Goal: Task Accomplishment & Management: Complete application form

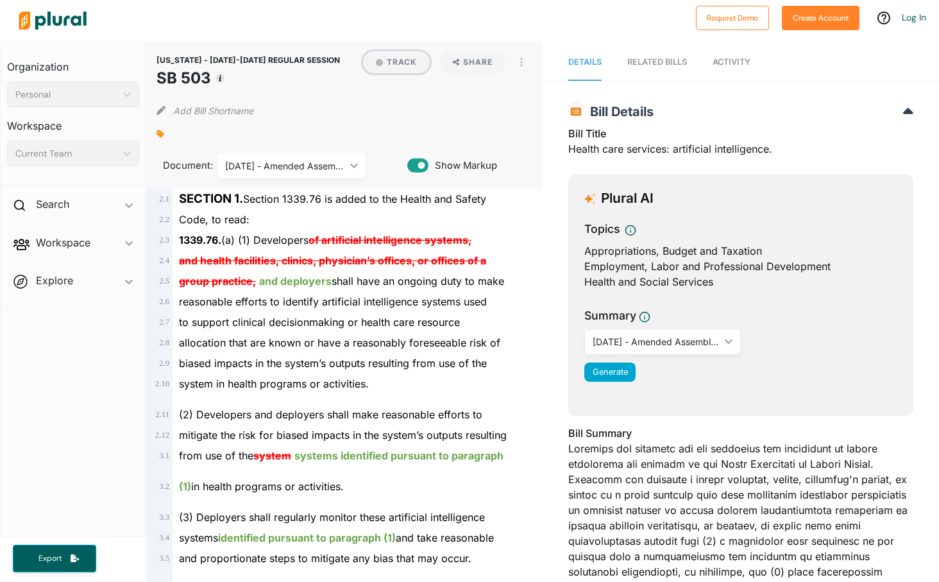
click at [401, 62] on button "Track" at bounding box center [396, 62] width 67 height 22
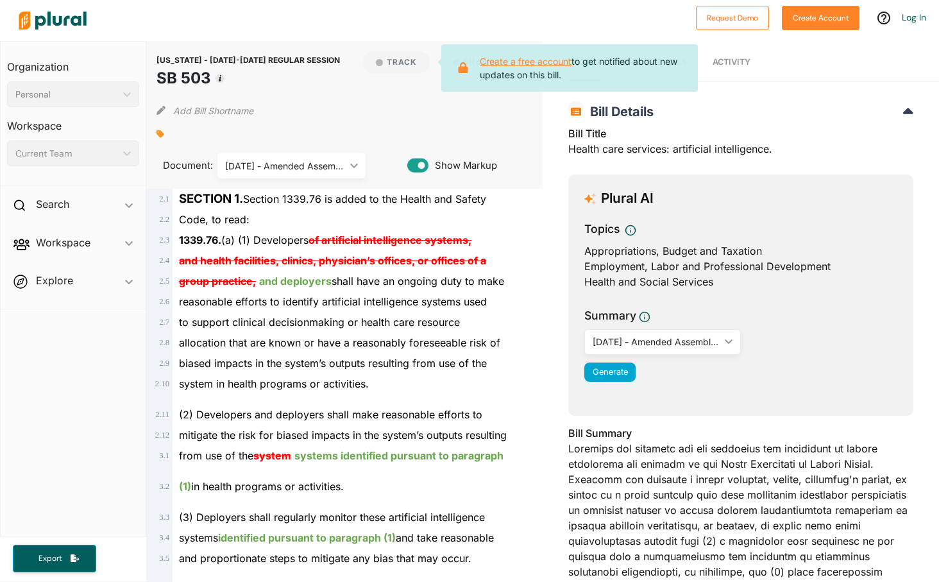
click at [511, 64] on link "Create a free account" at bounding box center [526, 61] width 92 height 11
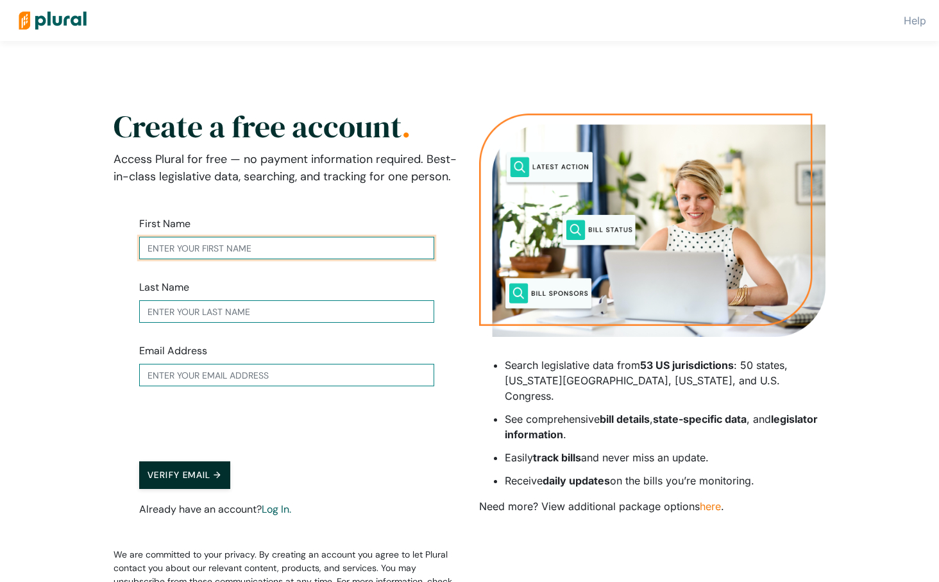
click at [233, 249] on input "text" at bounding box center [286, 248] width 295 height 22
type input "Jeremy"
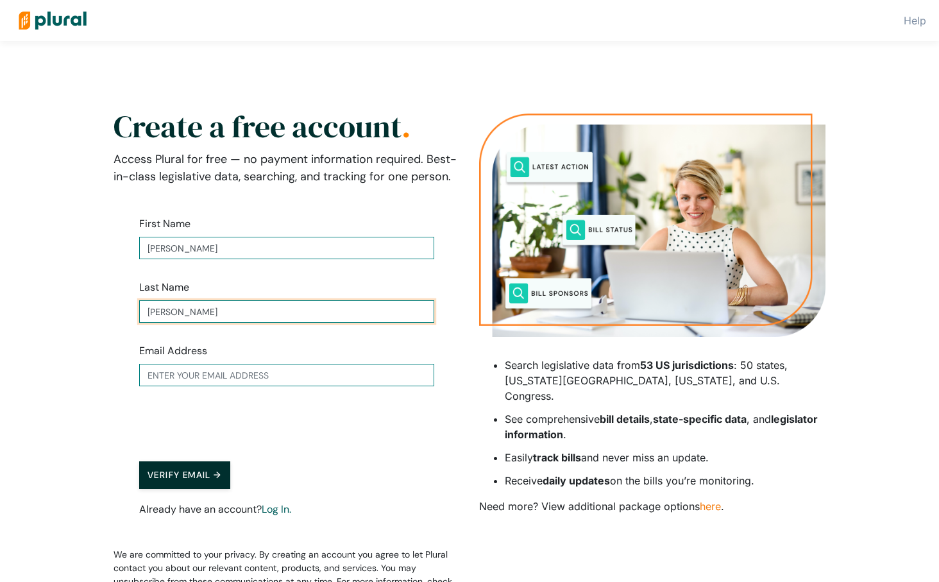
type input "Hancock"
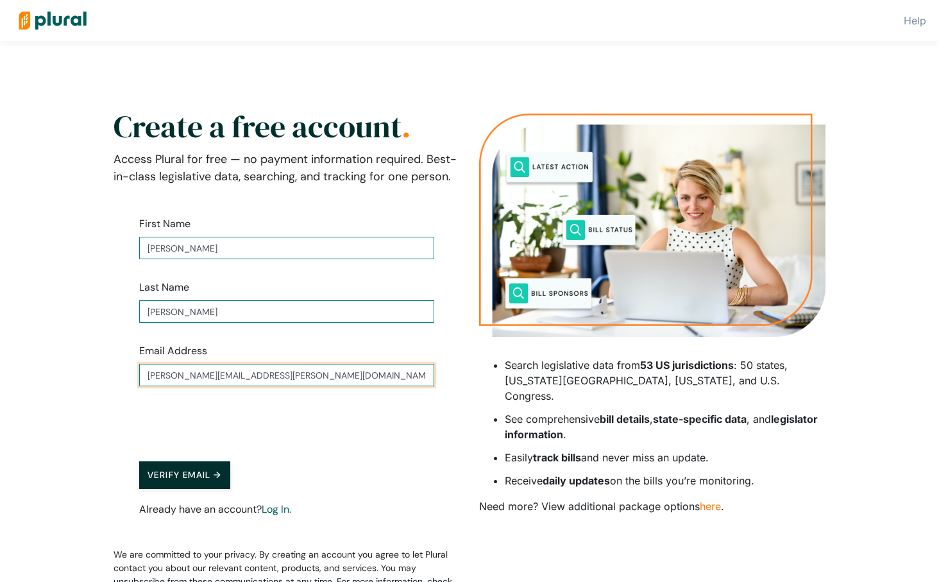
type input "jeremy.hancock@experian.com"
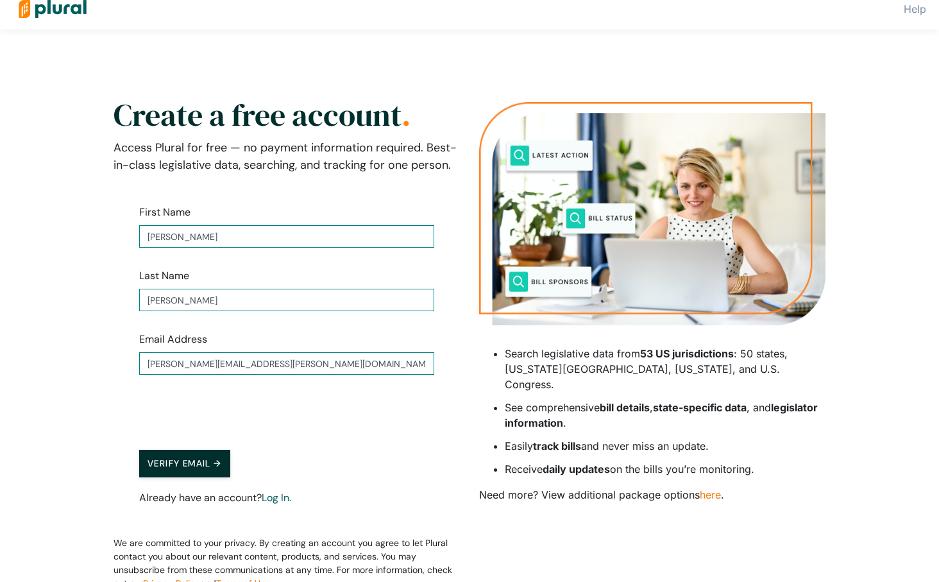
scroll to position [13, 0]
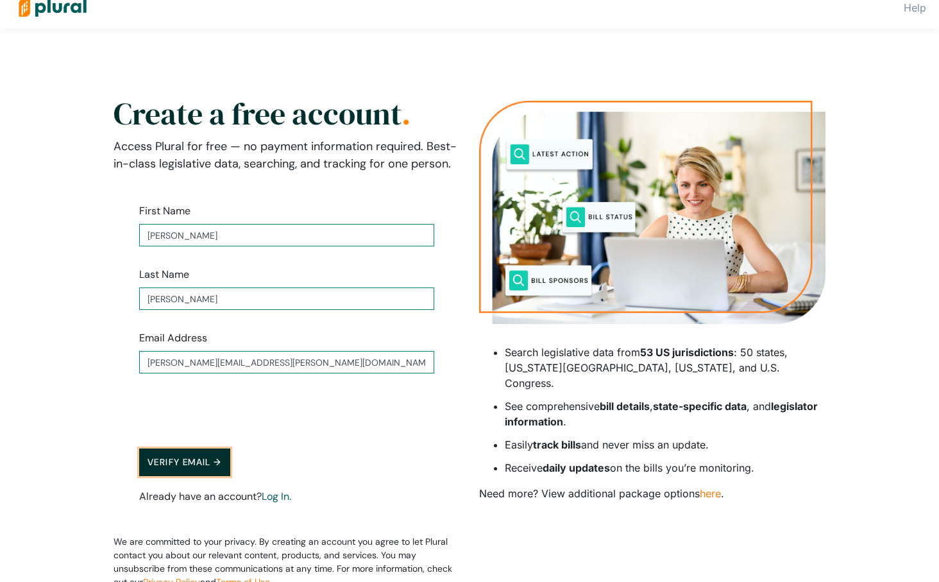
click at [194, 454] on button "Verify Email →" at bounding box center [184, 462] width 91 height 28
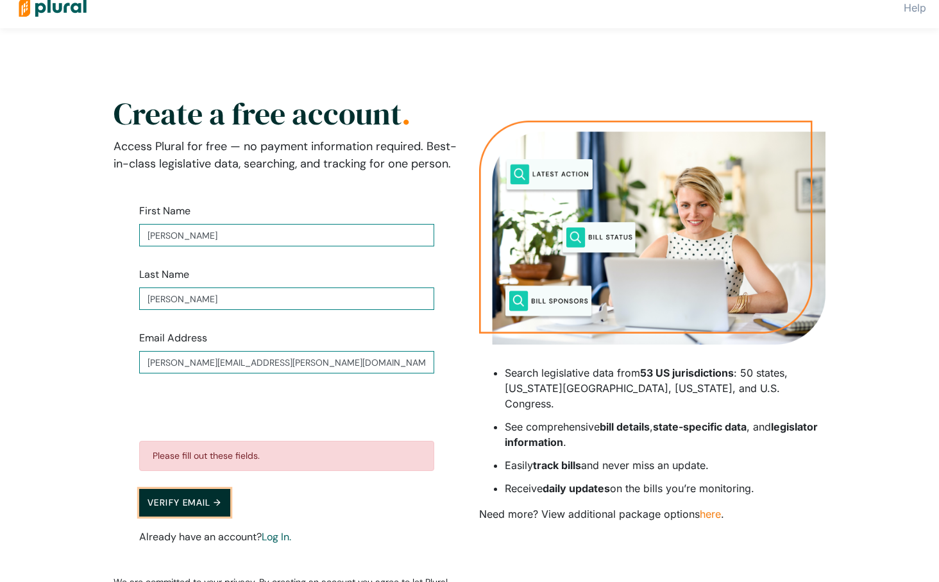
click at [189, 502] on button "Verify Email →" at bounding box center [184, 503] width 91 height 28
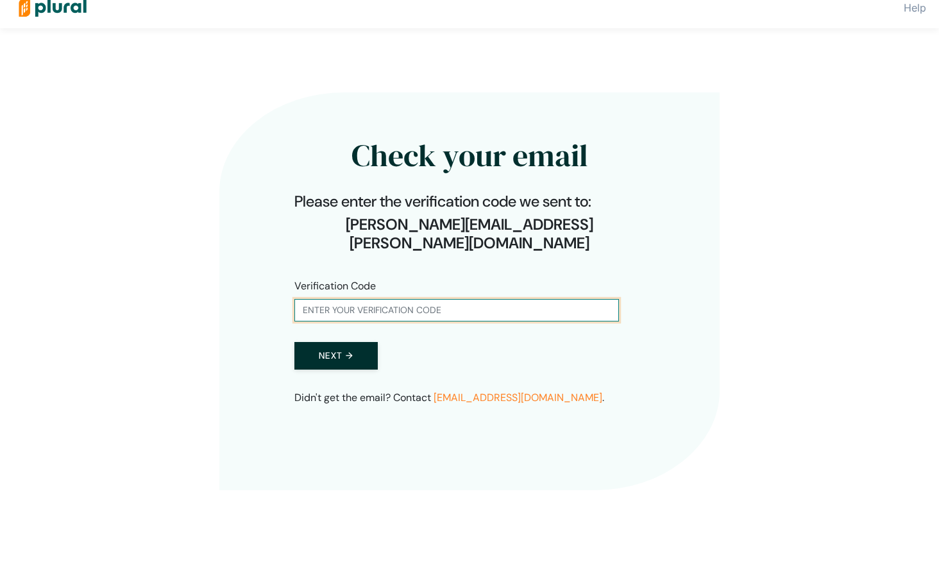
click at [437, 299] on input "text" at bounding box center [456, 310] width 325 height 22
type input "351277"
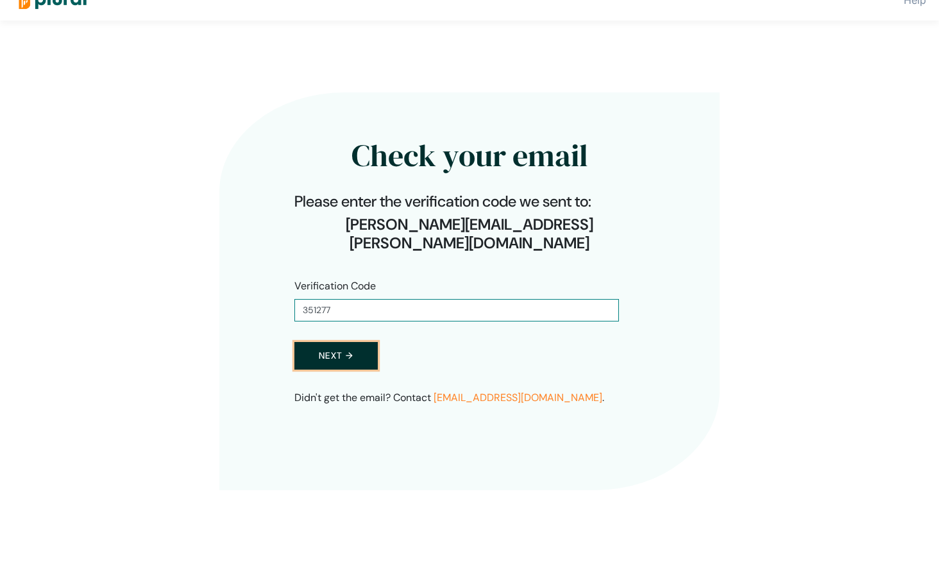
click at [344, 342] on button "Next →" at bounding box center [335, 356] width 83 height 28
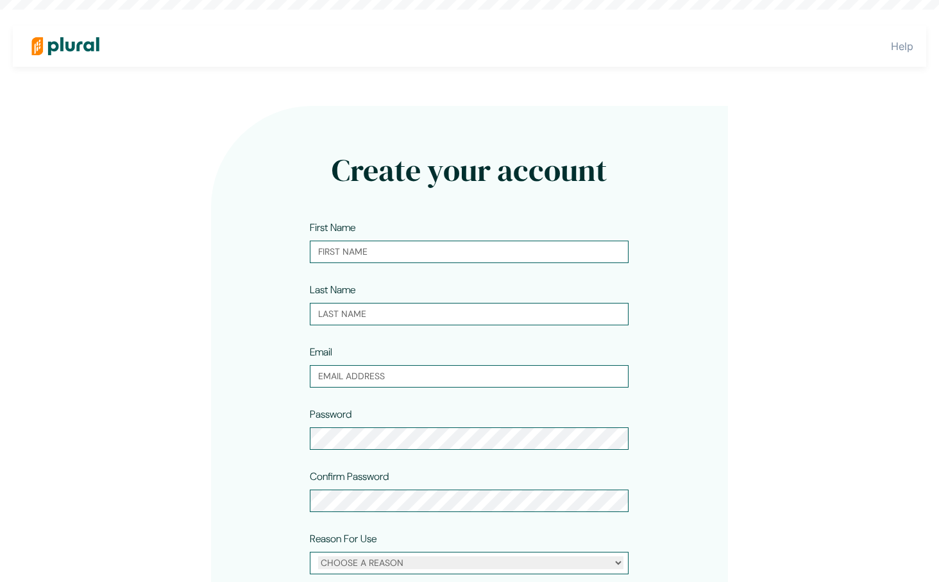
type input "Jeremy"
type input "Hancock"
type input "jeremy.hancock@experian.com"
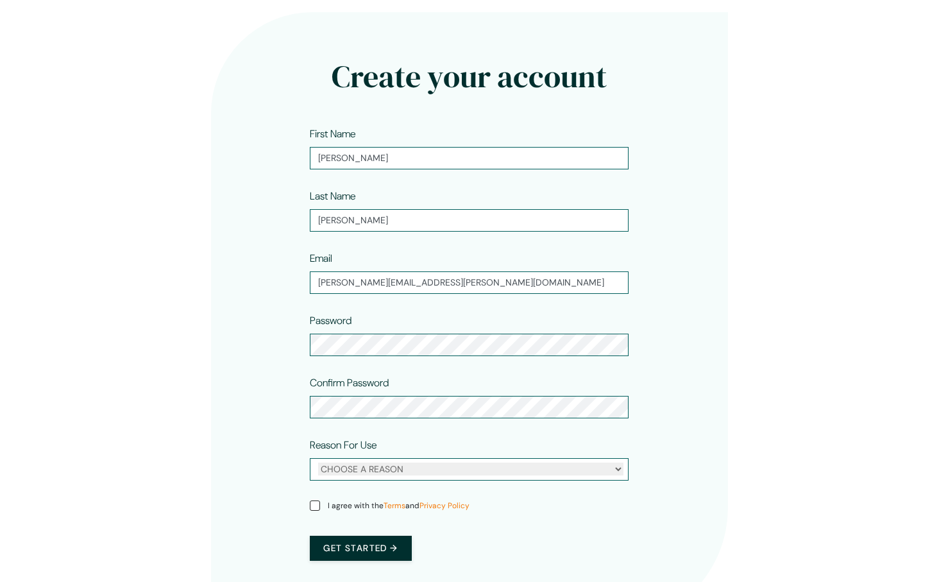
scroll to position [94, 0]
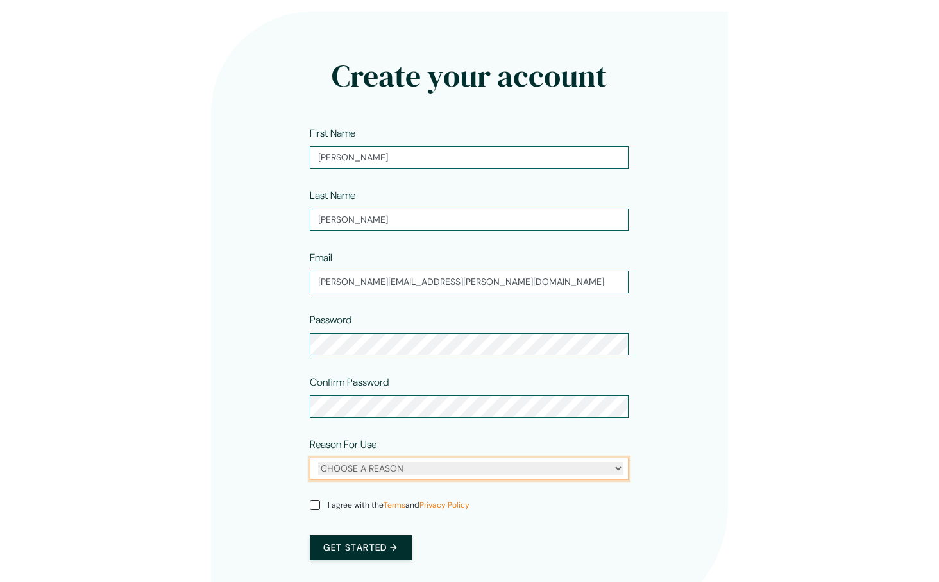
click at [410, 463] on select "CHOOSE A REASON Personal Professional" at bounding box center [470, 468] width 305 height 13
select select "professional"
click at [318, 462] on select "CHOOSE A REASON Personal Professional" at bounding box center [470, 468] width 305 height 13
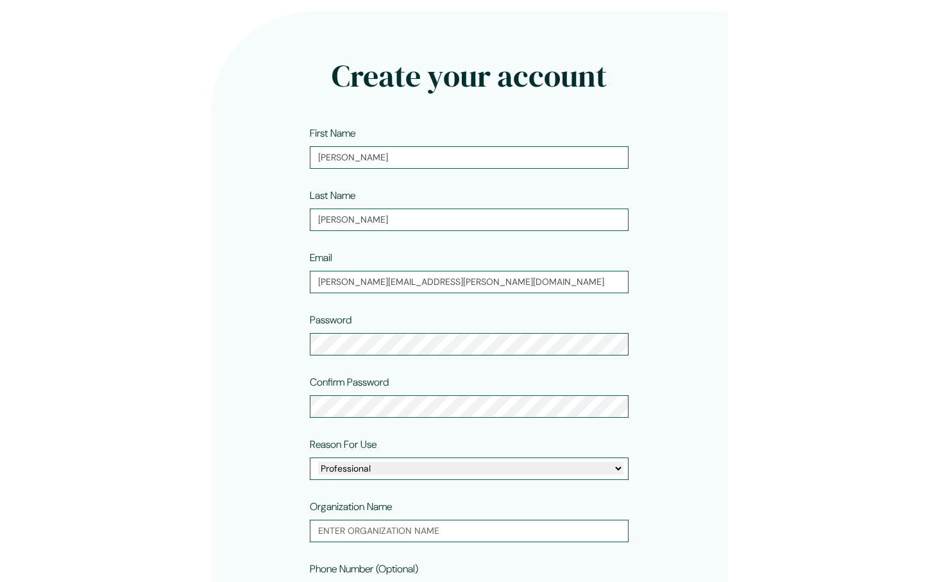
click at [254, 455] on div "Create your account First Name Jeremy Last Name Hancock Email jeremy.hancock@ex…" at bounding box center [470, 381] width 518 height 738
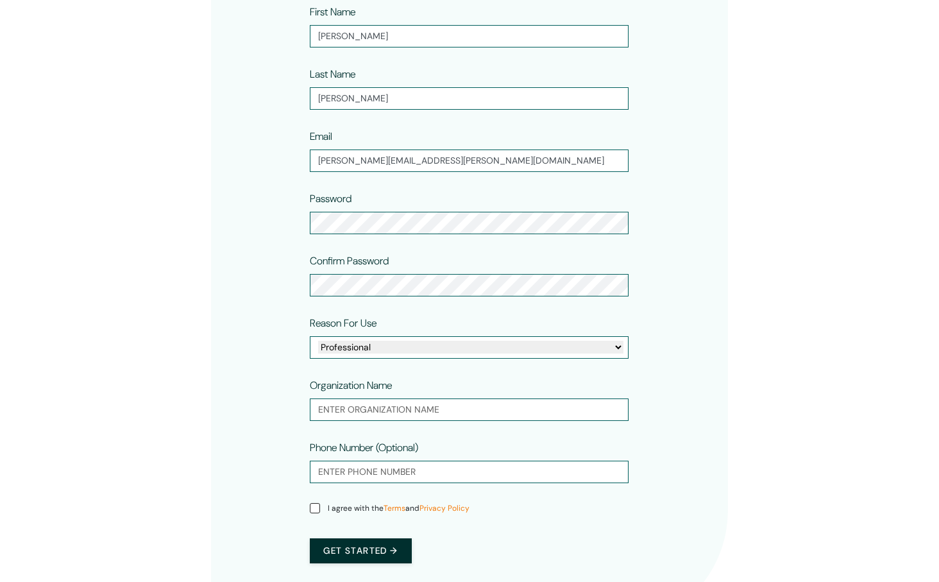
scroll to position [234, 0]
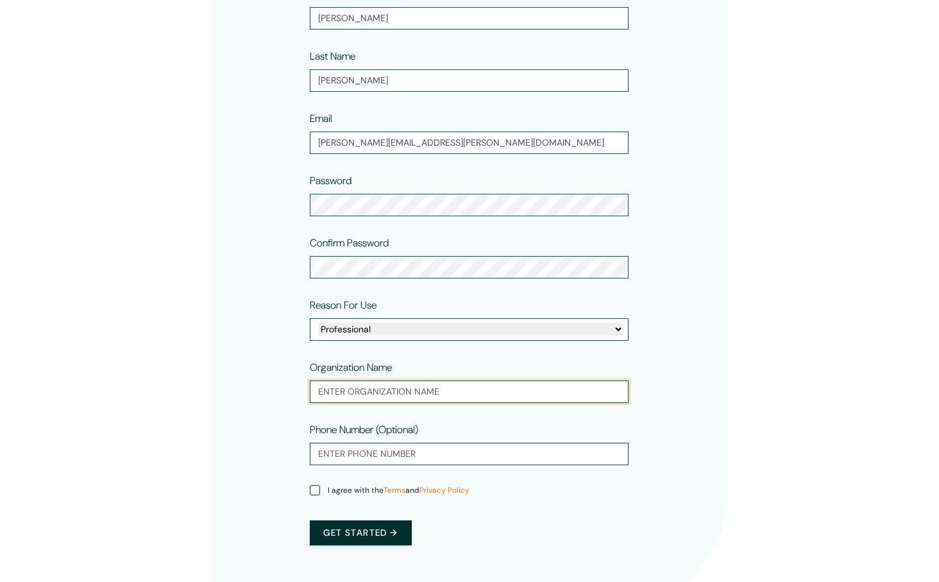
click at [358, 390] on input "text" at bounding box center [469, 391] width 319 height 22
click at [348, 393] on input "Expe" at bounding box center [469, 391] width 319 height 22
type input "Experian"
click at [312, 487] on input "I agree with the Terms and Privacy Policy" at bounding box center [315, 490] width 10 height 10
checkbox input "true"
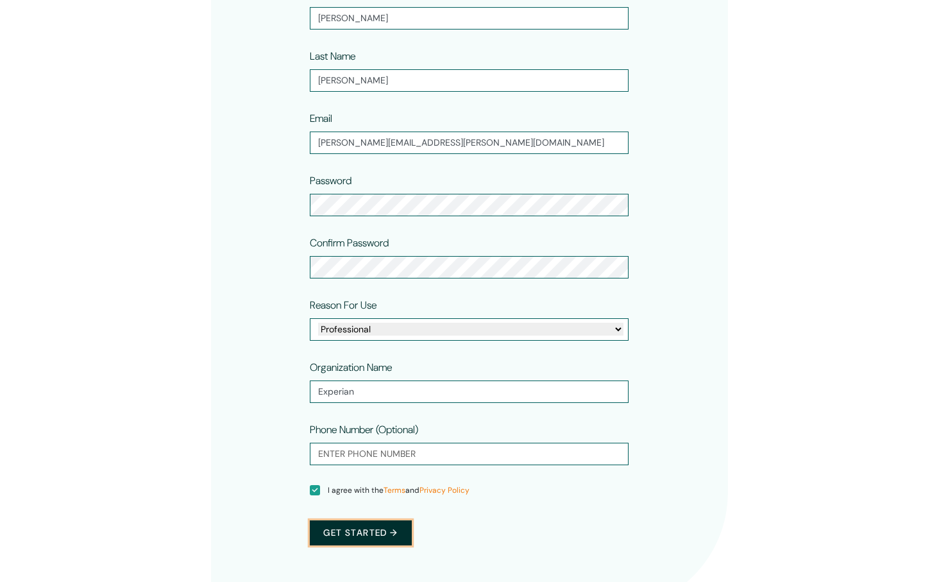
click at [357, 543] on button "Get started →" at bounding box center [360, 532] width 101 height 25
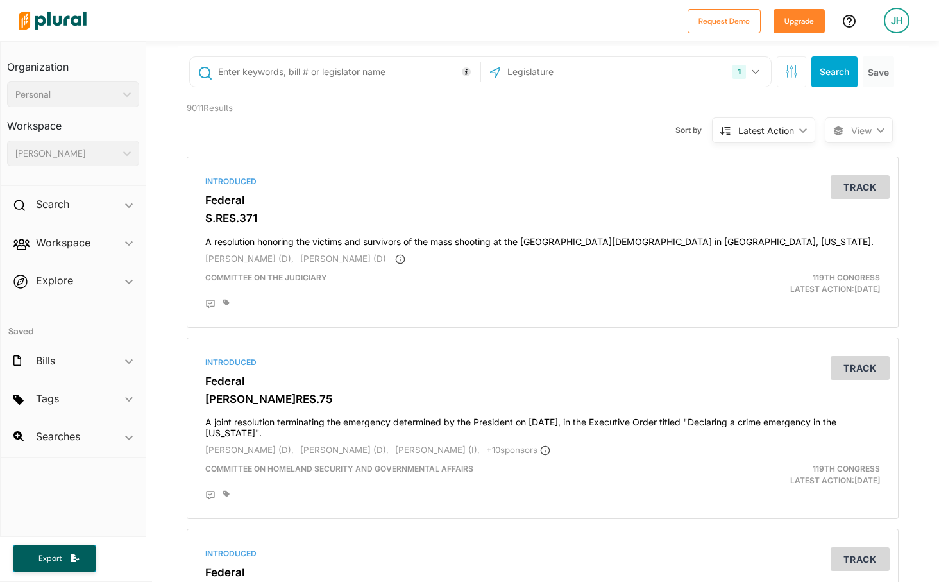
click at [324, 74] on input "text" at bounding box center [347, 72] width 260 height 24
type input "sb 503"
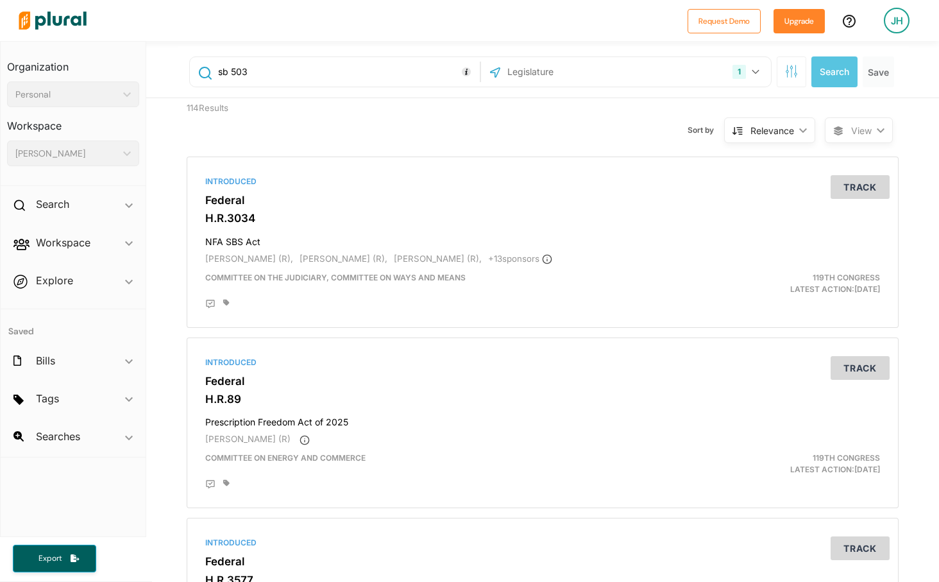
click at [542, 65] on input "text" at bounding box center [574, 72] width 137 height 24
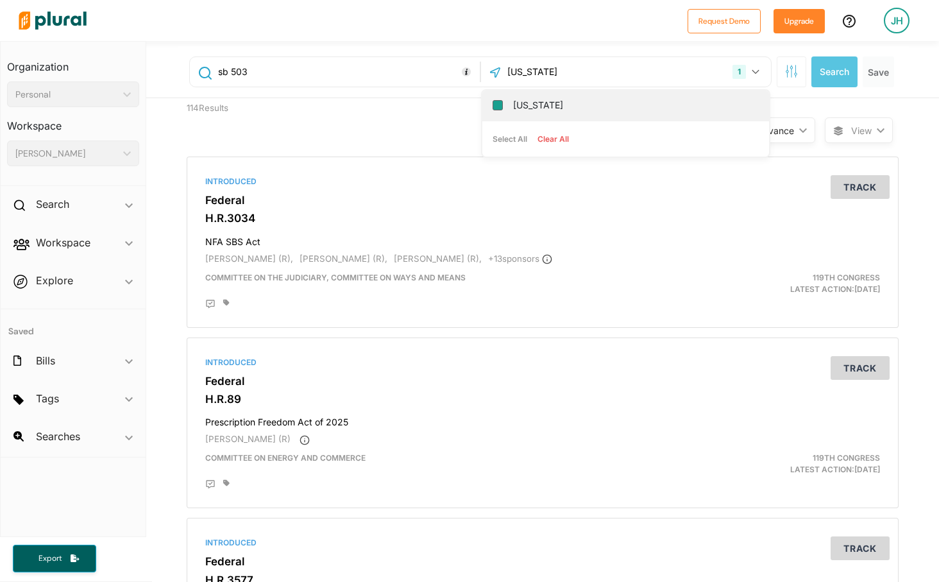
type input "california"
click at [497, 102] on input "[US_STATE]" at bounding box center [498, 105] width 10 height 10
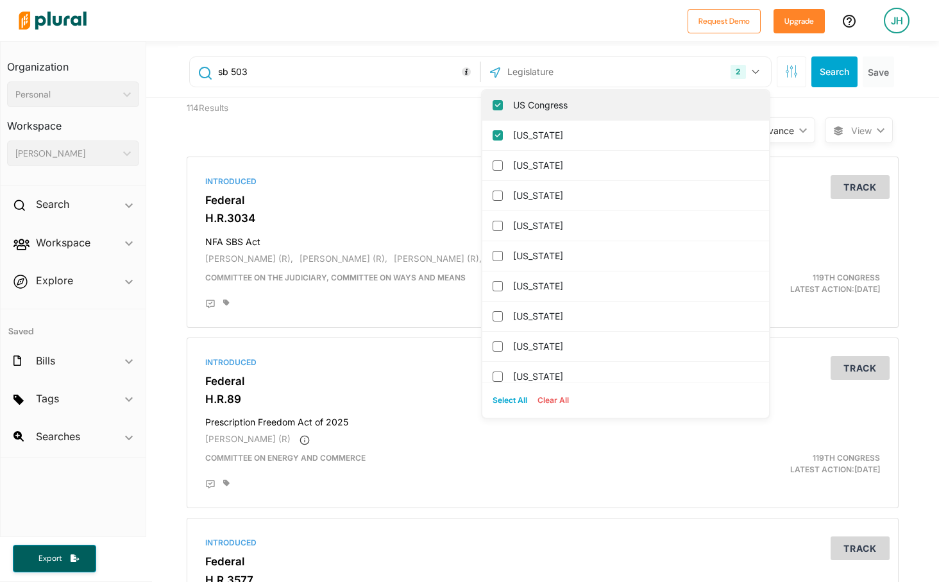
click at [497, 103] on input "US Congress" at bounding box center [498, 105] width 10 height 10
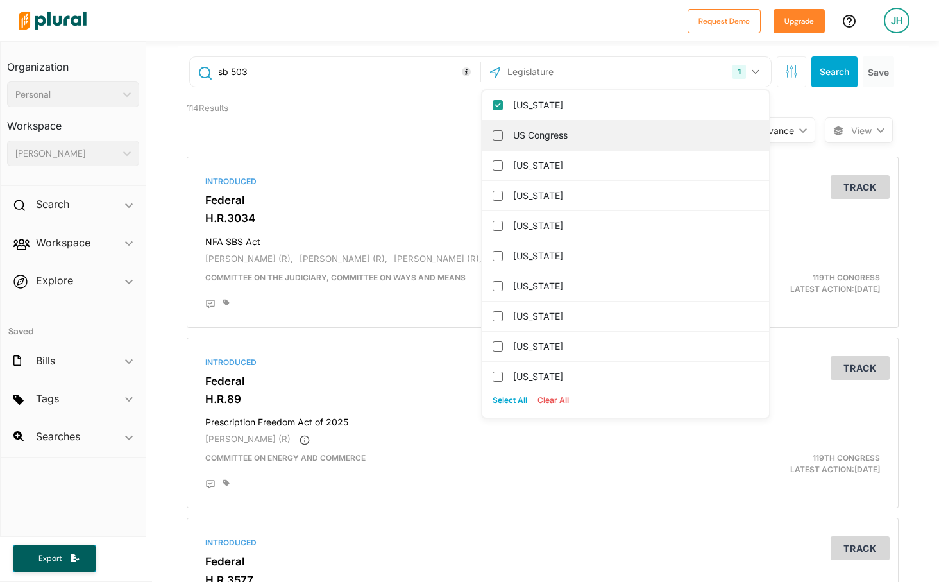
click at [511, 136] on div "US Congress" at bounding box center [625, 136] width 287 height 30
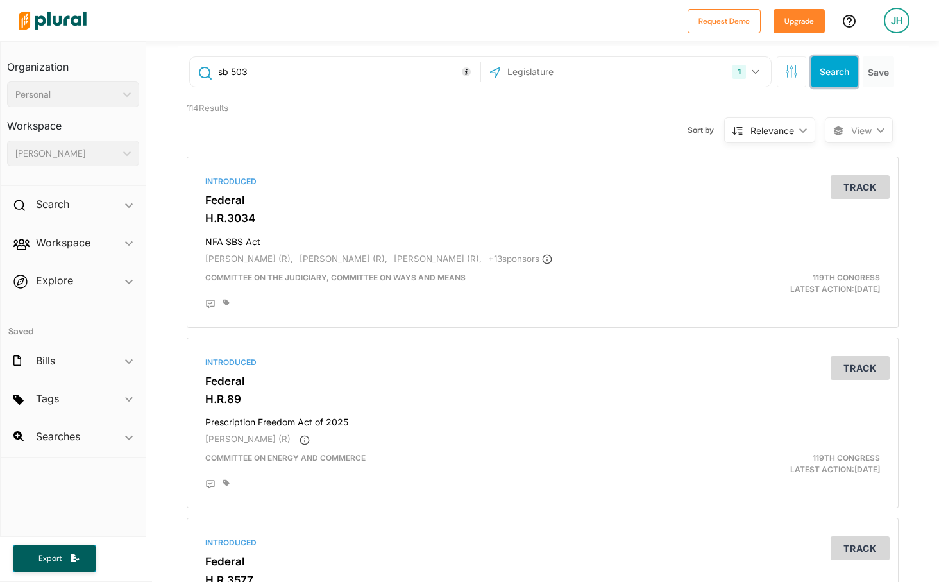
click at [816, 72] on button "Search" at bounding box center [835, 71] width 46 height 31
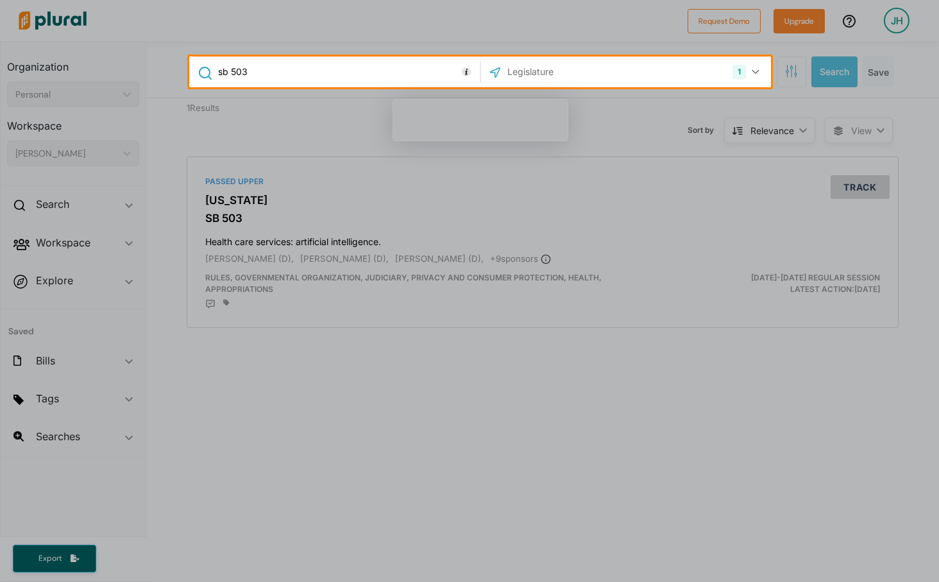
click at [428, 196] on div at bounding box center [469, 334] width 939 height 495
click at [235, 200] on div at bounding box center [469, 334] width 939 height 495
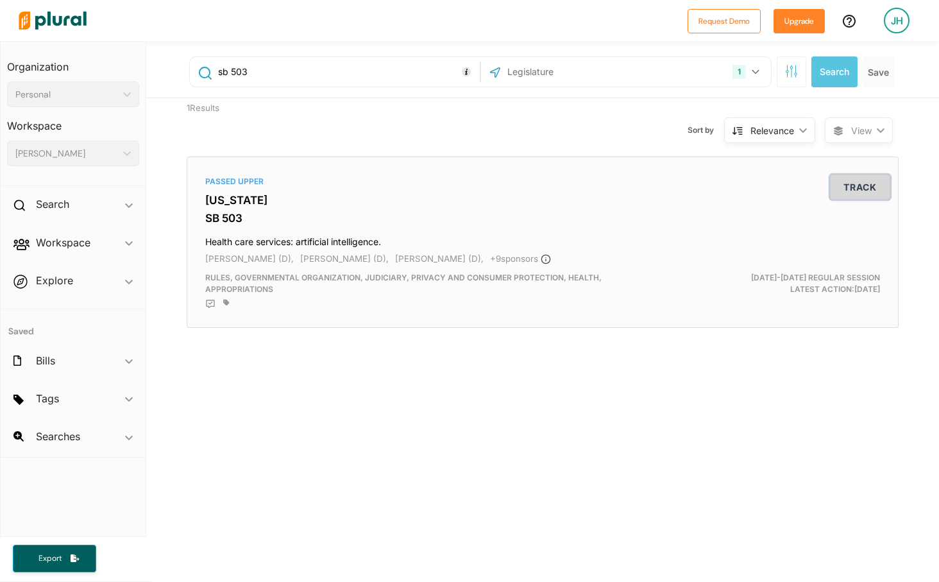
click at [862, 187] on button "Track" at bounding box center [860, 187] width 59 height 24
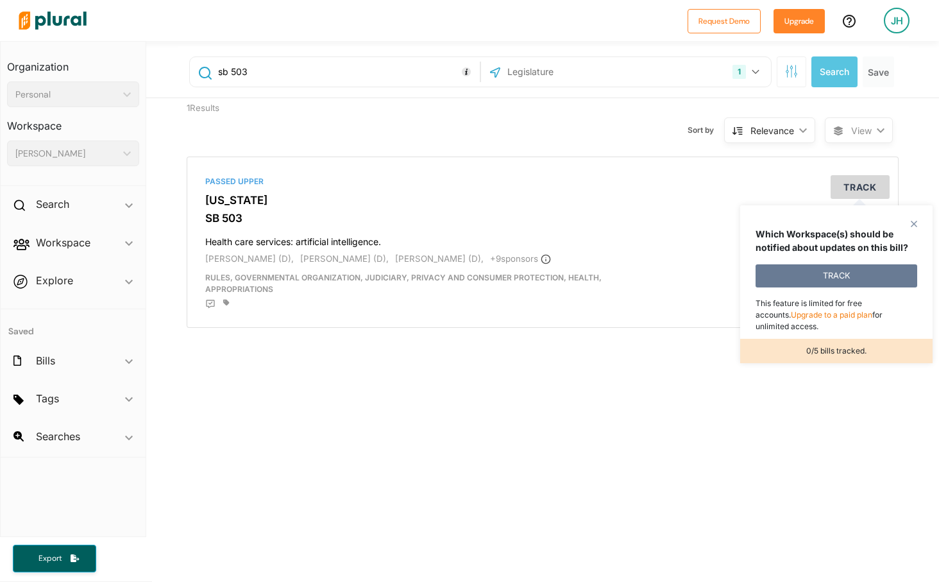
click at [827, 276] on button "TRACK" at bounding box center [837, 275] width 162 height 23
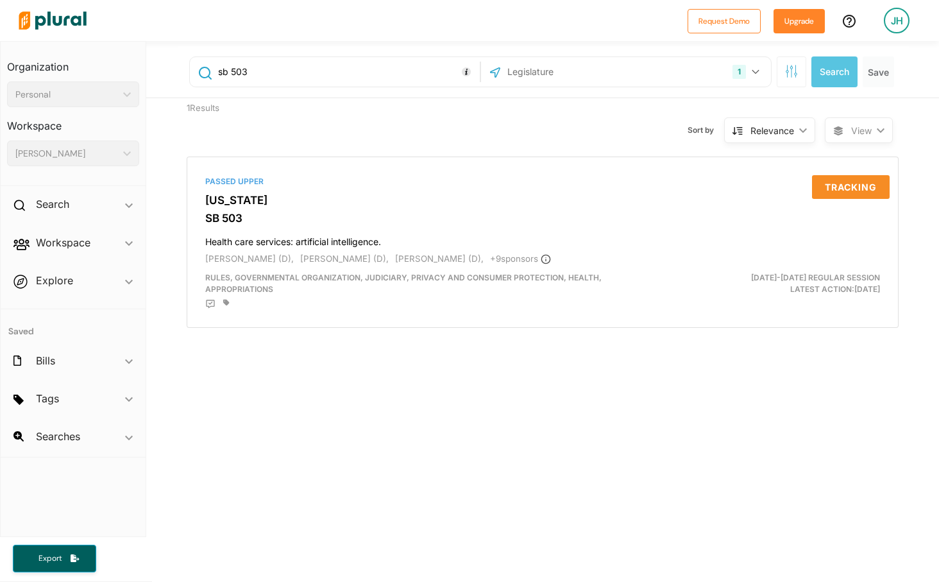
drag, startPoint x: 220, startPoint y: 71, endPoint x: 287, endPoint y: 72, distance: 66.7
click at [287, 72] on input "sb 503" at bounding box center [347, 72] width 260 height 24
type input "1018"
click at [830, 74] on button "Search" at bounding box center [835, 71] width 46 height 31
click at [846, 192] on button "Track" at bounding box center [860, 187] width 59 height 24
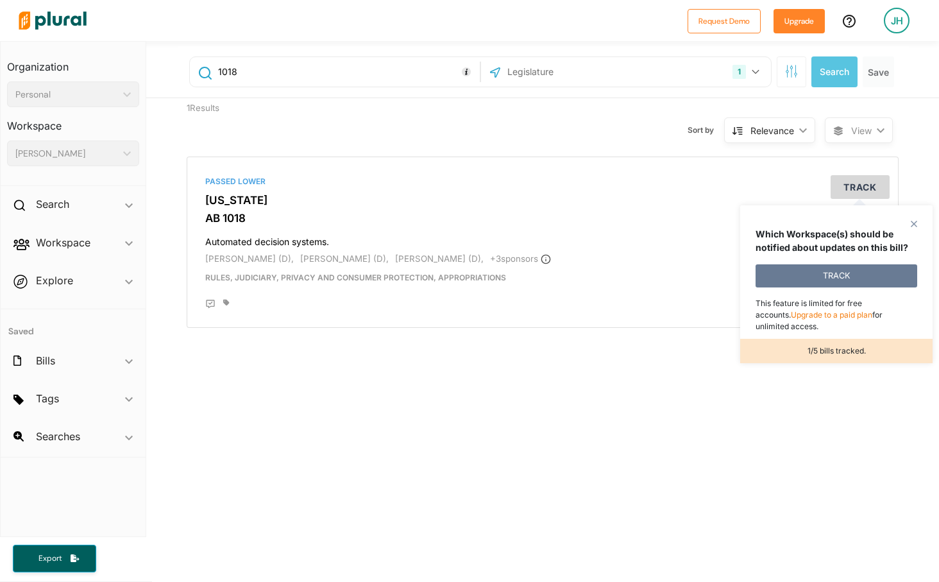
click at [813, 275] on button "TRACK" at bounding box center [837, 275] width 162 height 23
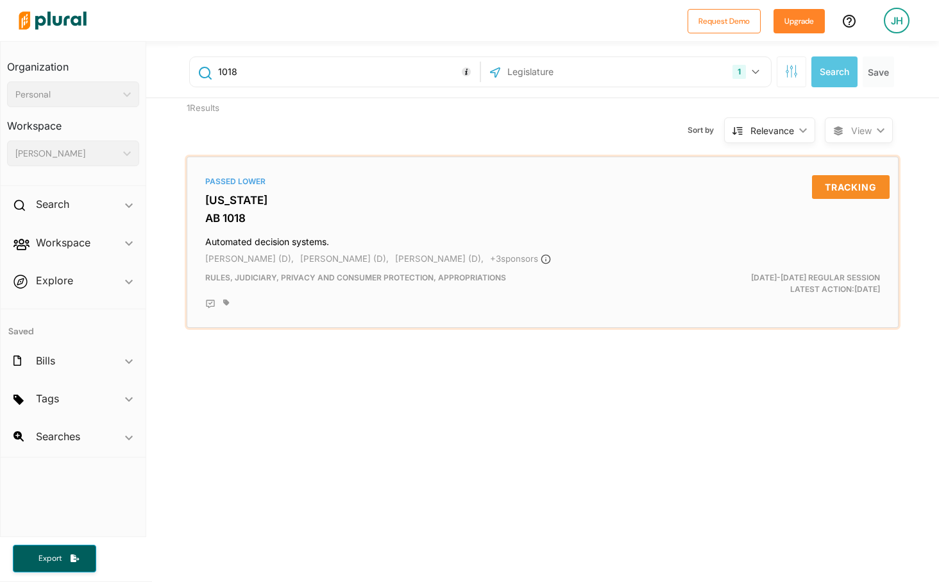
click at [250, 200] on h3 "[US_STATE]" at bounding box center [542, 200] width 675 height 13
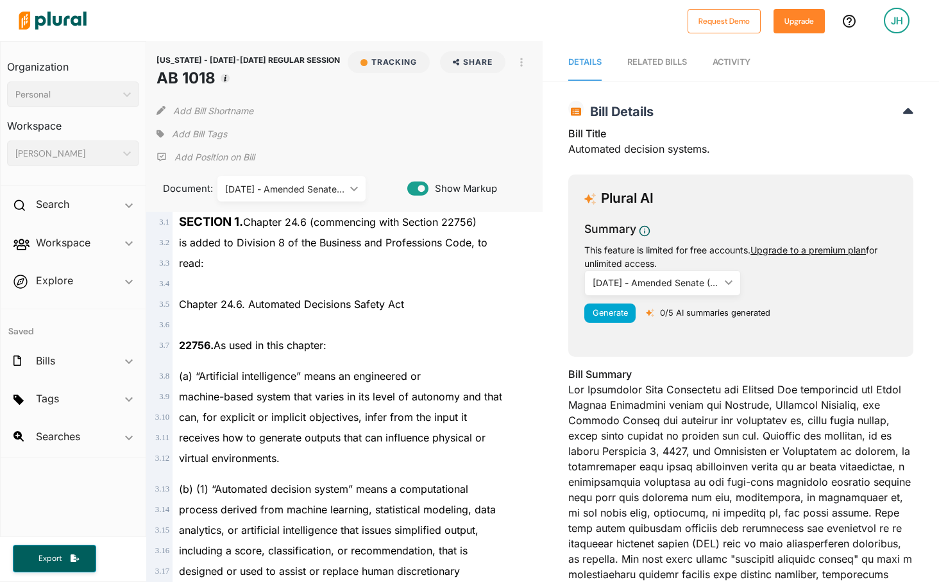
click at [687, 283] on div "07/17/25 - Amended Senate (7/17/2025)" at bounding box center [656, 282] width 127 height 13
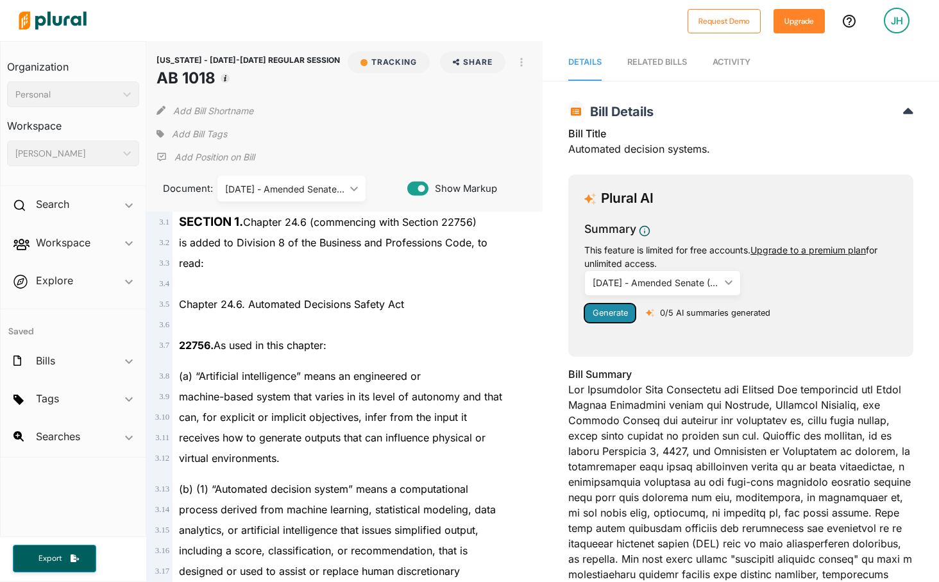
click at [620, 314] on span "Generate" at bounding box center [610, 313] width 35 height 10
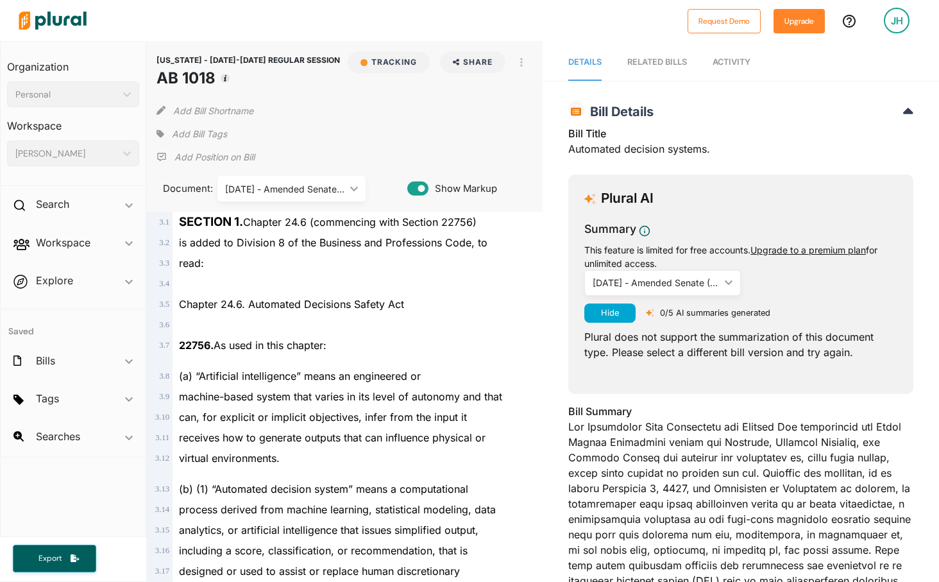
click at [647, 62] on div "RELATED BILLS" at bounding box center [657, 62] width 60 height 12
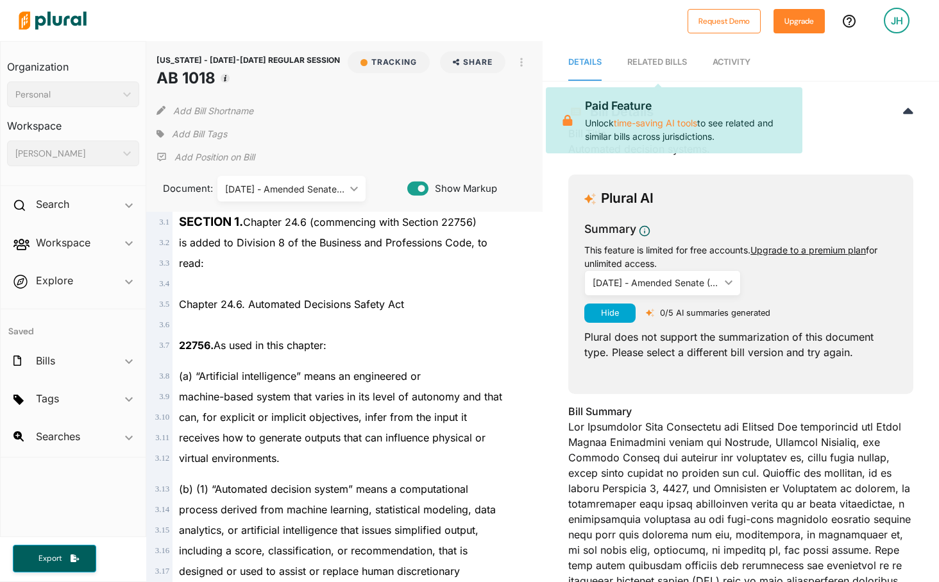
click at [730, 58] on span "Activity" at bounding box center [732, 62] width 38 height 10
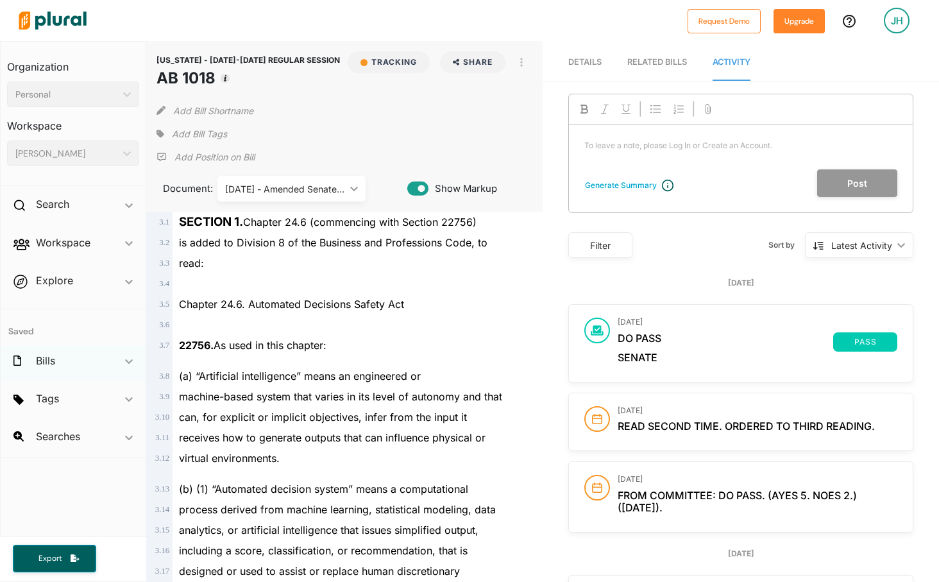
click at [64, 360] on div "Bills ic_keyboard_arrow_down" at bounding box center [73, 363] width 145 height 35
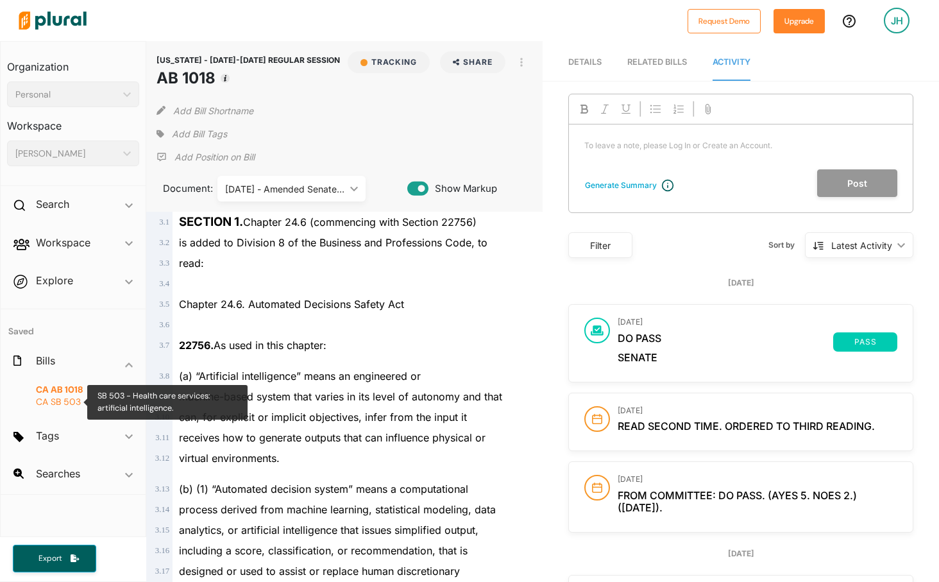
click at [54, 398] on span "SB 503" at bounding box center [66, 402] width 30 height 12
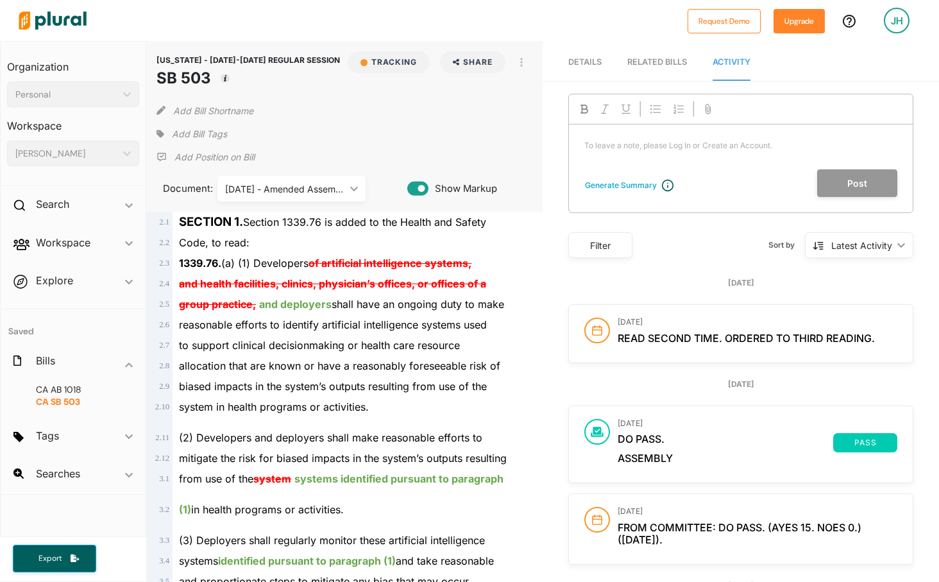
click at [112, 94] on div "Personal" at bounding box center [66, 94] width 103 height 13
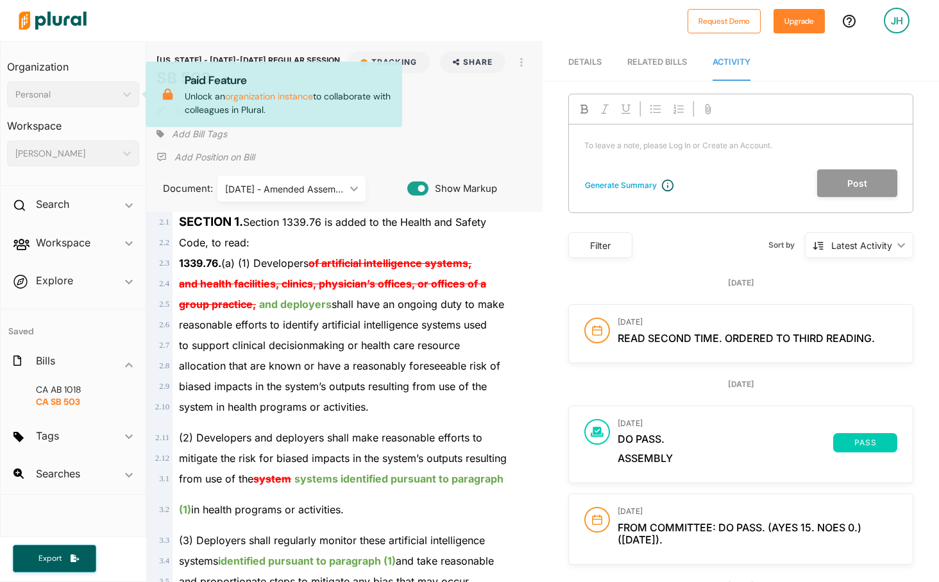
click at [115, 60] on h3 "Organization" at bounding box center [73, 62] width 132 height 28
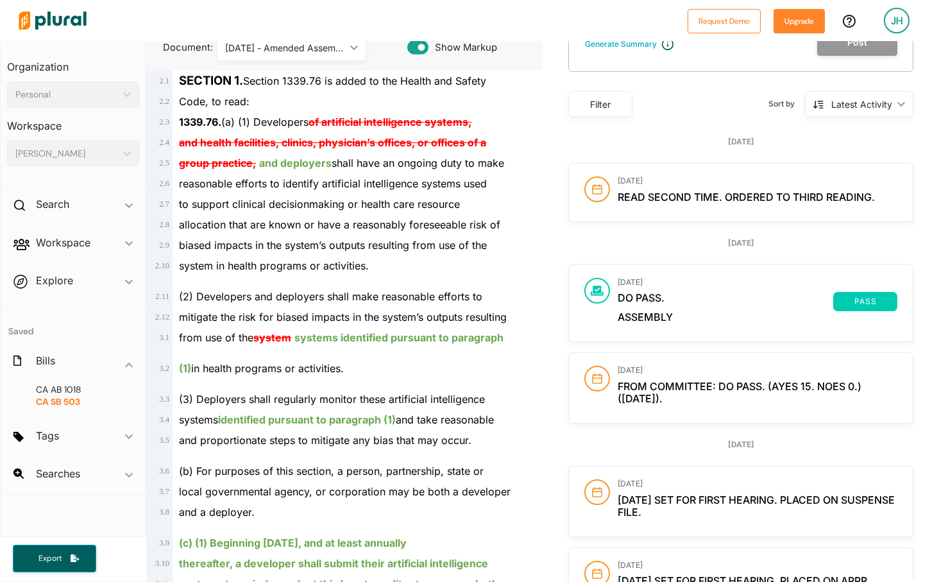
scroll to position [133, 0]
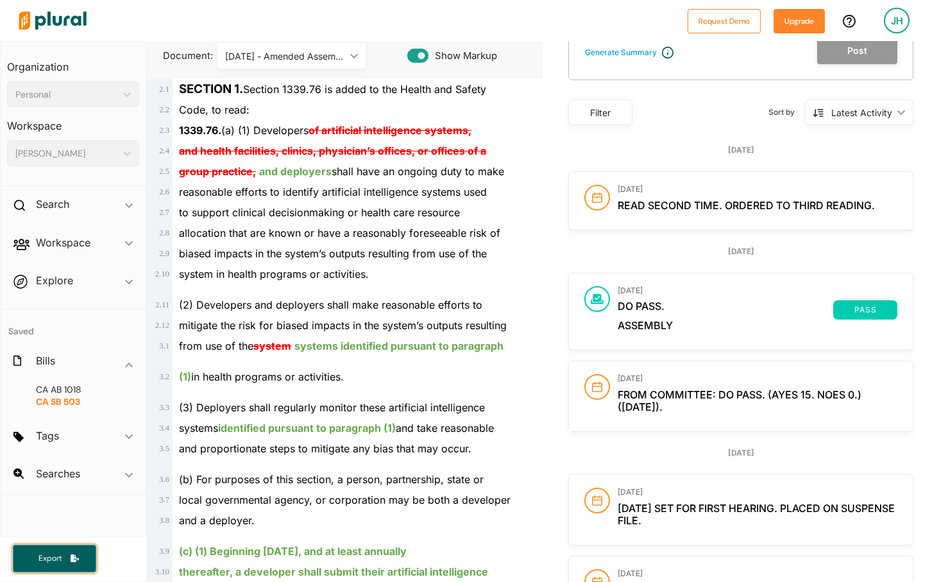
click at [71, 558] on icon "button" at bounding box center [75, 558] width 9 height 8
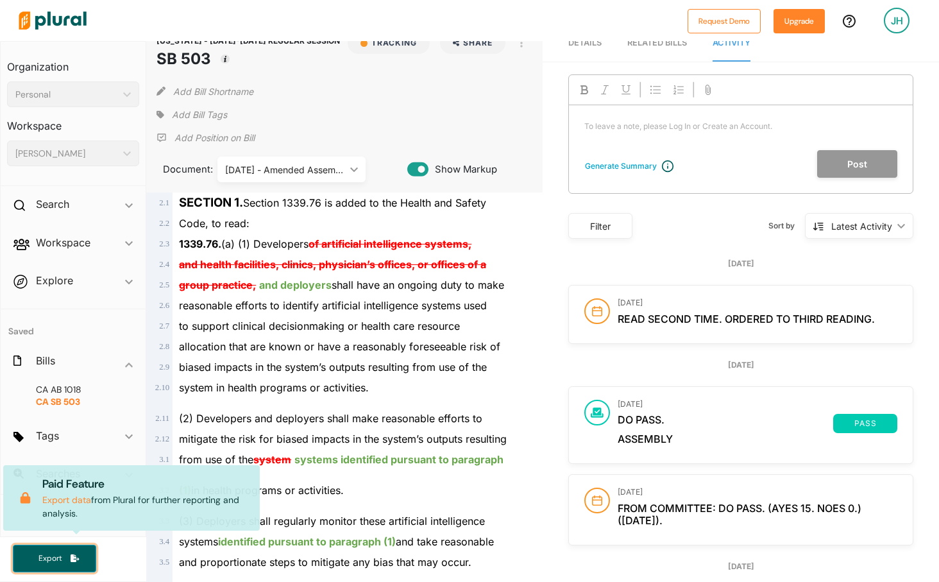
scroll to position [0, 0]
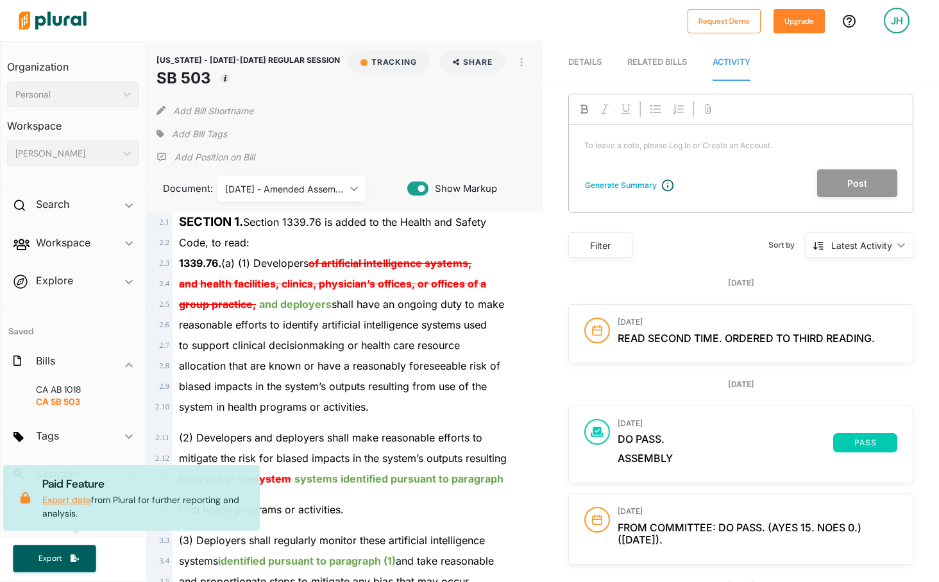
click at [64, 498] on link "Export data" at bounding box center [66, 500] width 49 height 12
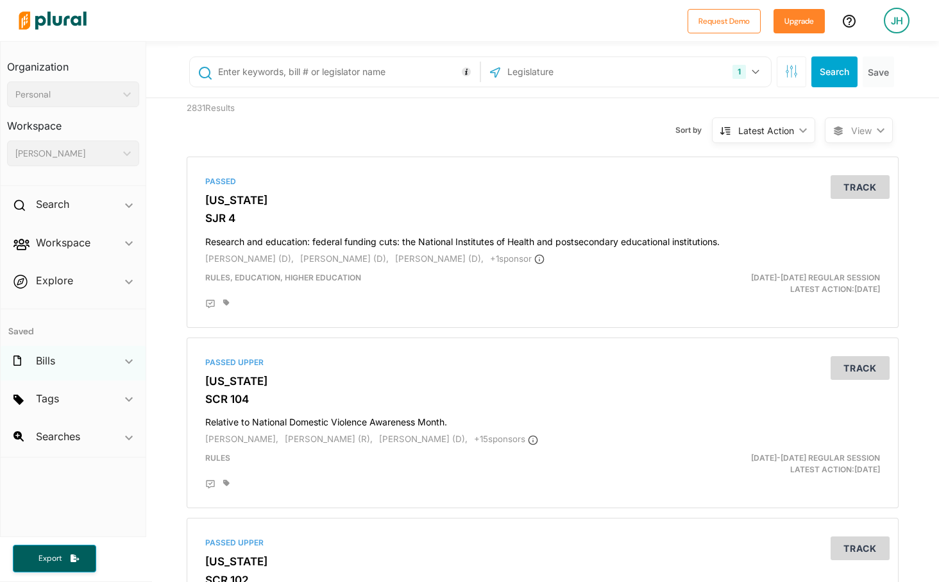
click at [128, 359] on icon "ic_keyboard_arrow_down" at bounding box center [129, 362] width 8 height 6
click at [128, 361] on span "ic_keyboard_arrow_down" at bounding box center [129, 362] width 8 height 19
